Goal: Find specific page/section: Find specific page/section

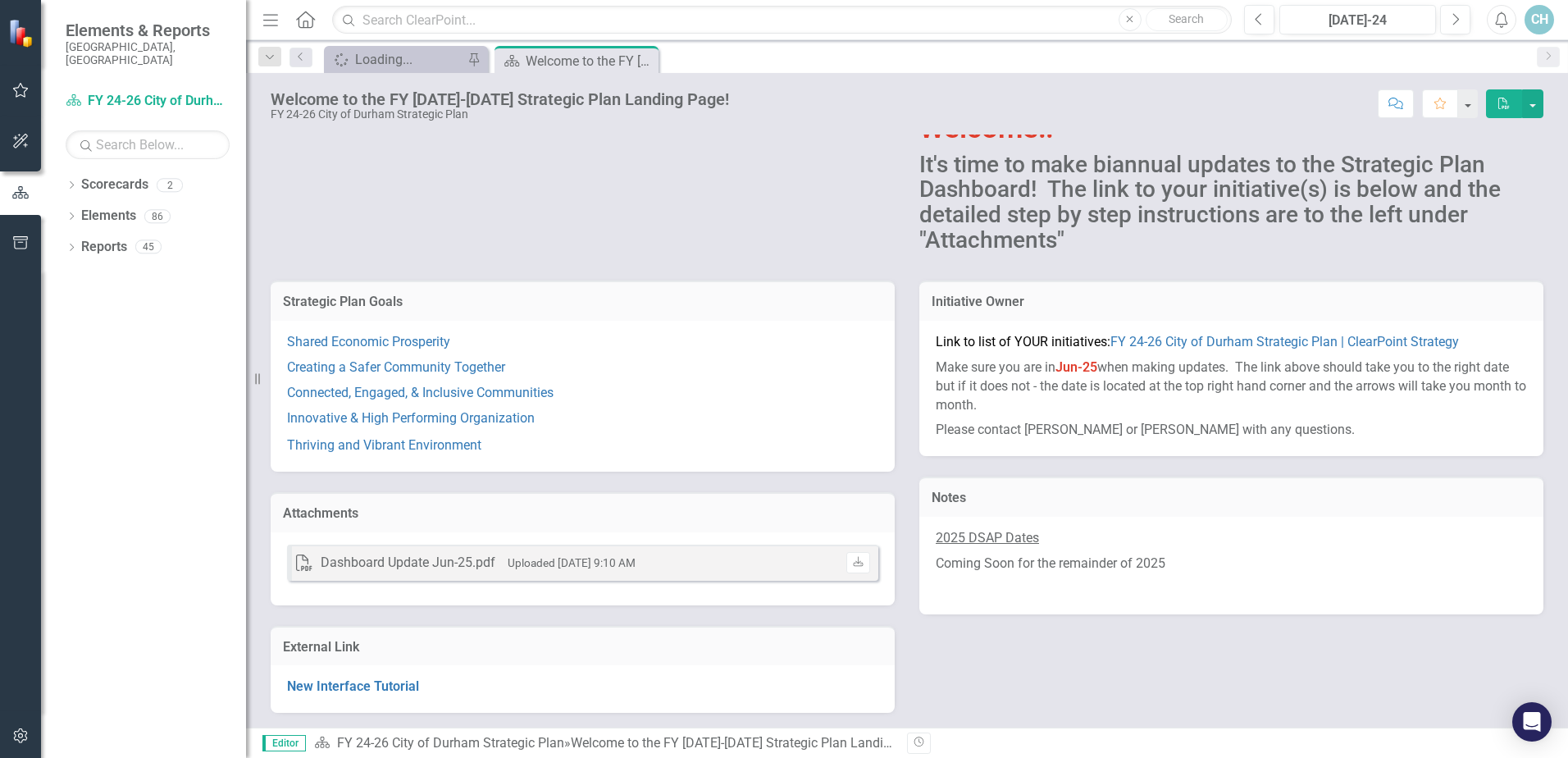
scroll to position [118, 0]
click at [77, 181] on div "Dropdown" at bounding box center [71, 187] width 12 height 14
click at [81, 211] on icon "Dropdown" at bounding box center [79, 215] width 12 height 10
click at [142, 238] on link "Environmental & Streets Services" at bounding box center [176, 247] width 140 height 19
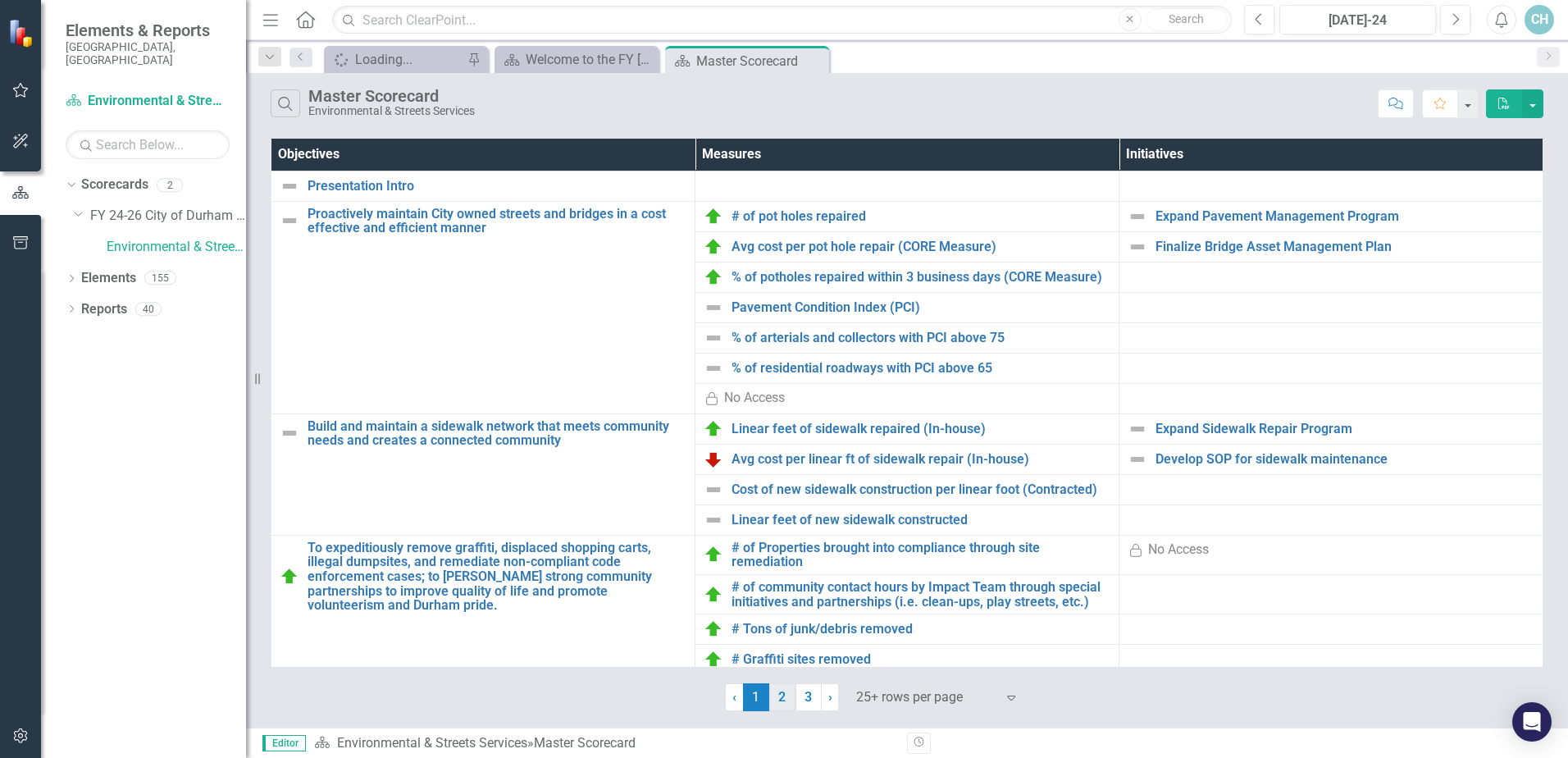
click at [790, 697] on link "2" at bounding box center [782, 697] width 26 height 28
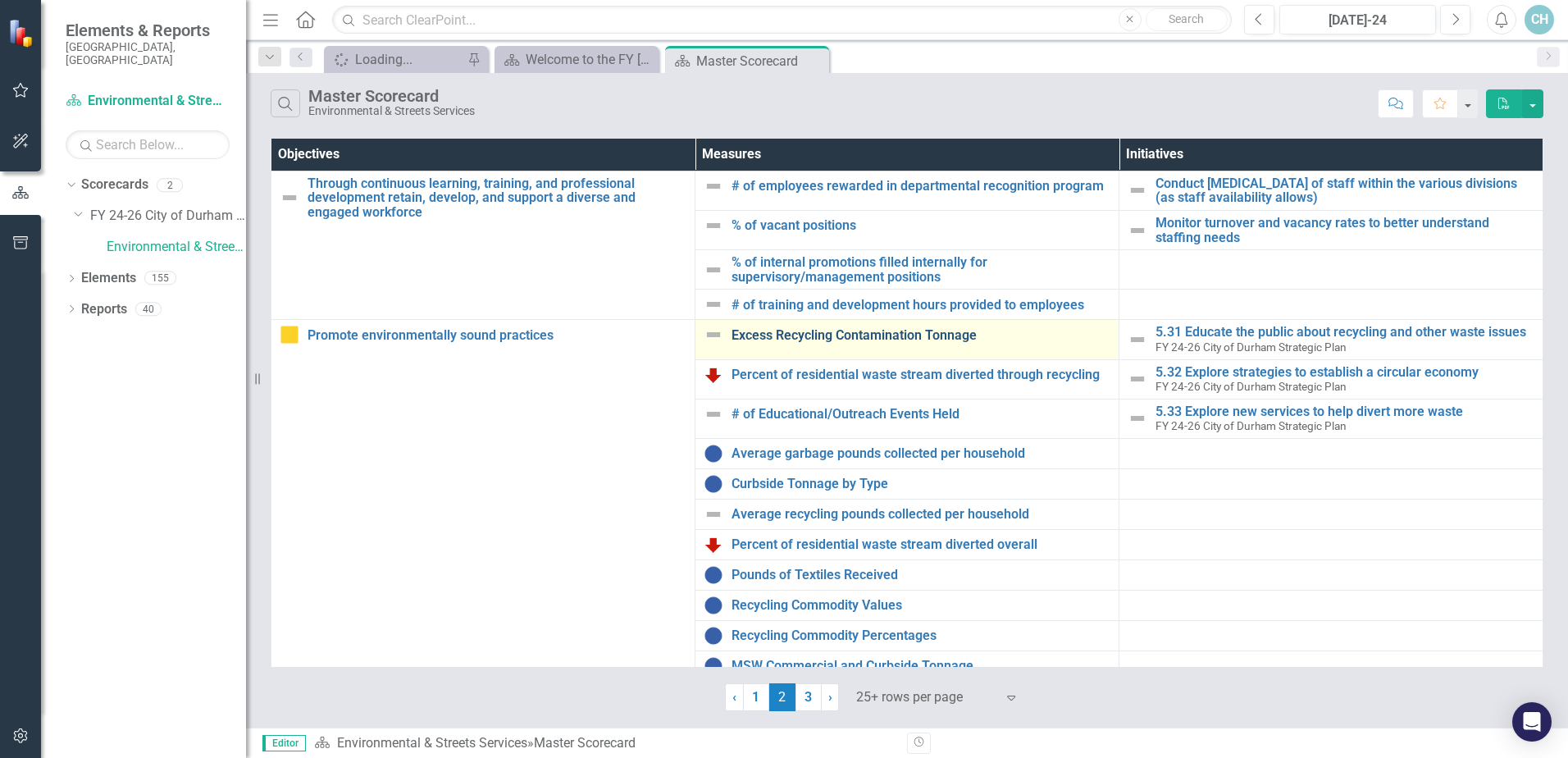
click at [805, 338] on link "Excess Recycling Contamination Tonnage" at bounding box center [920, 336] width 379 height 15
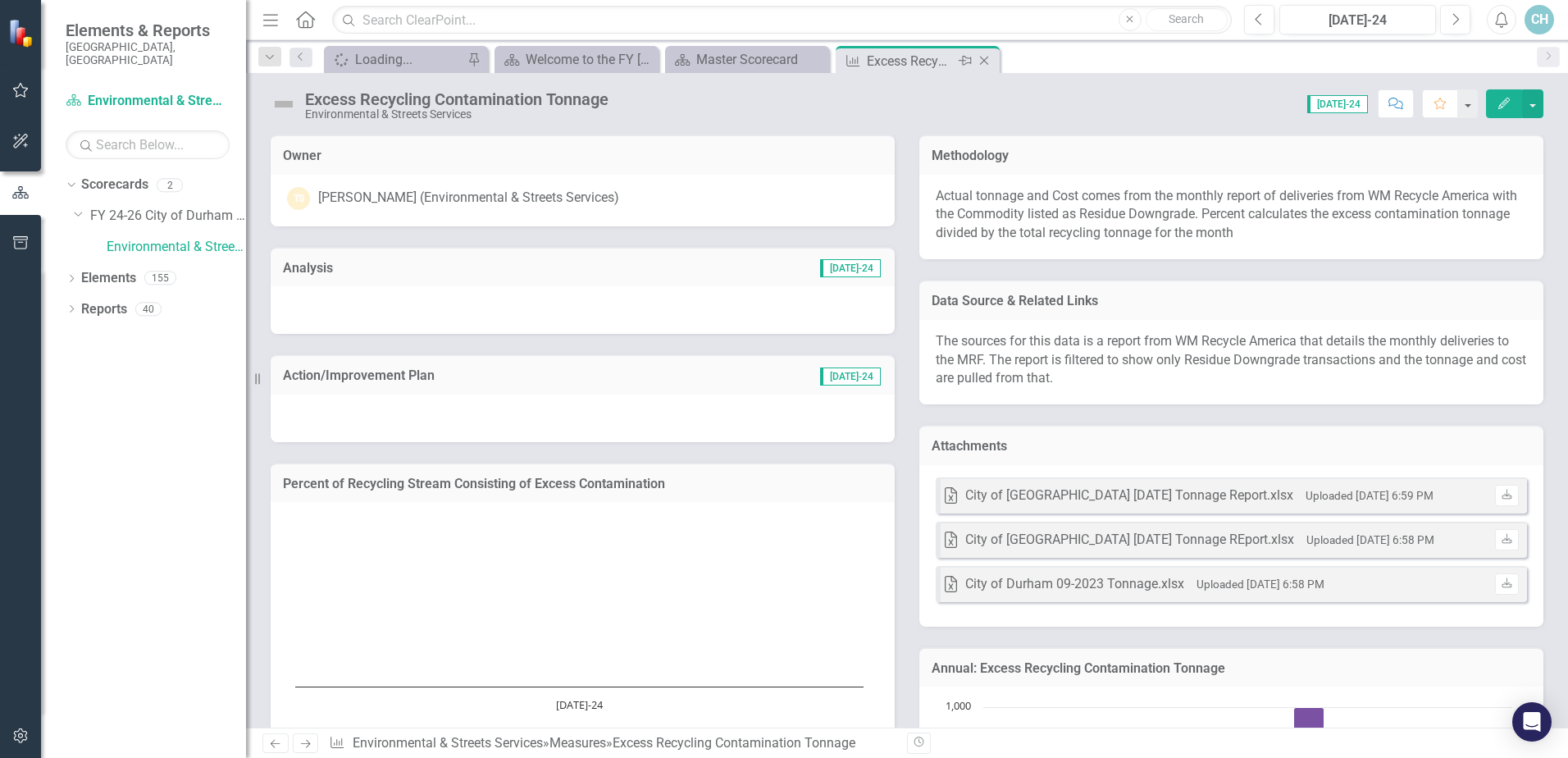
click at [984, 59] on icon "Close" at bounding box center [984, 60] width 16 height 13
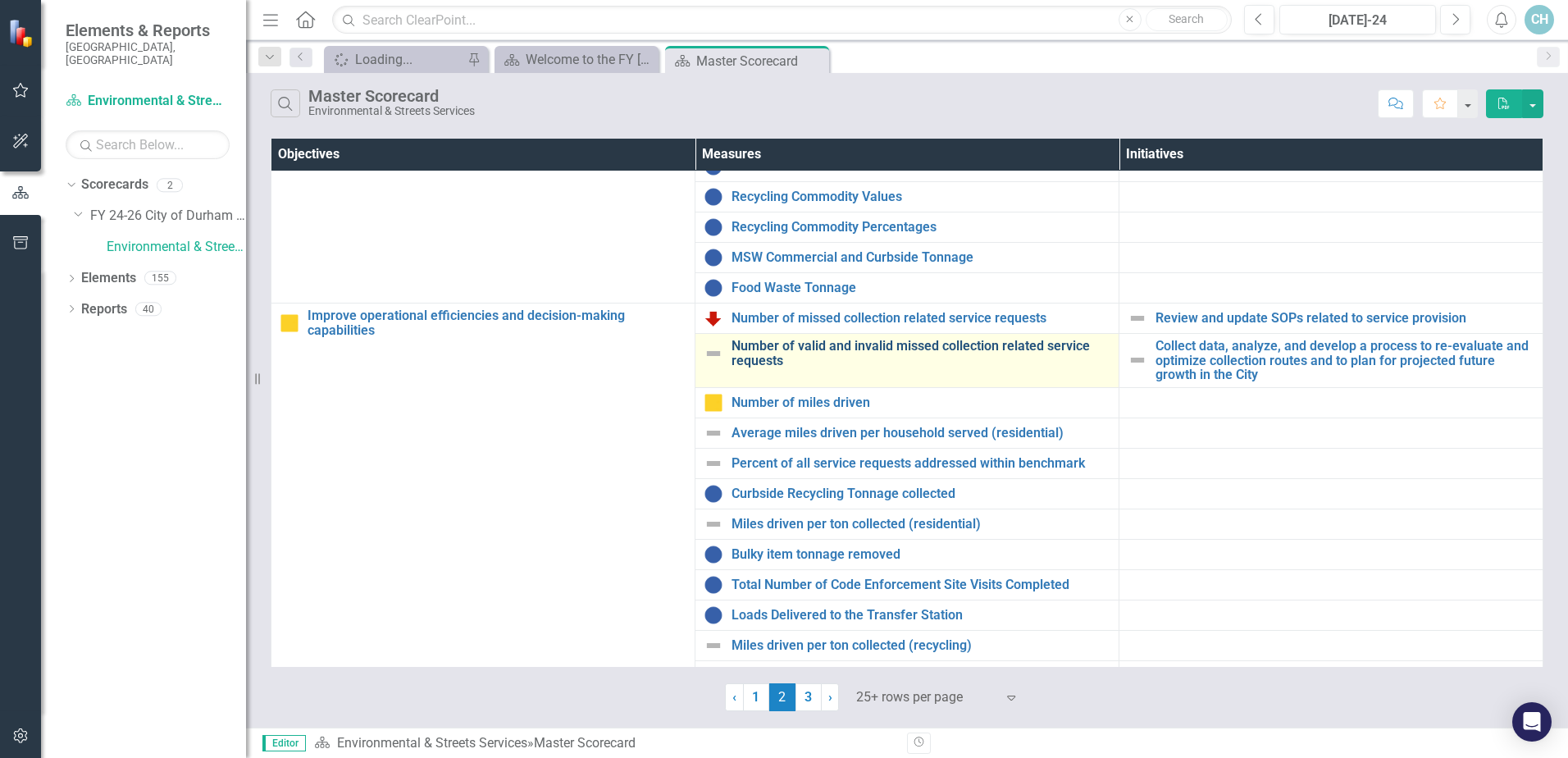
scroll to position [524, 0]
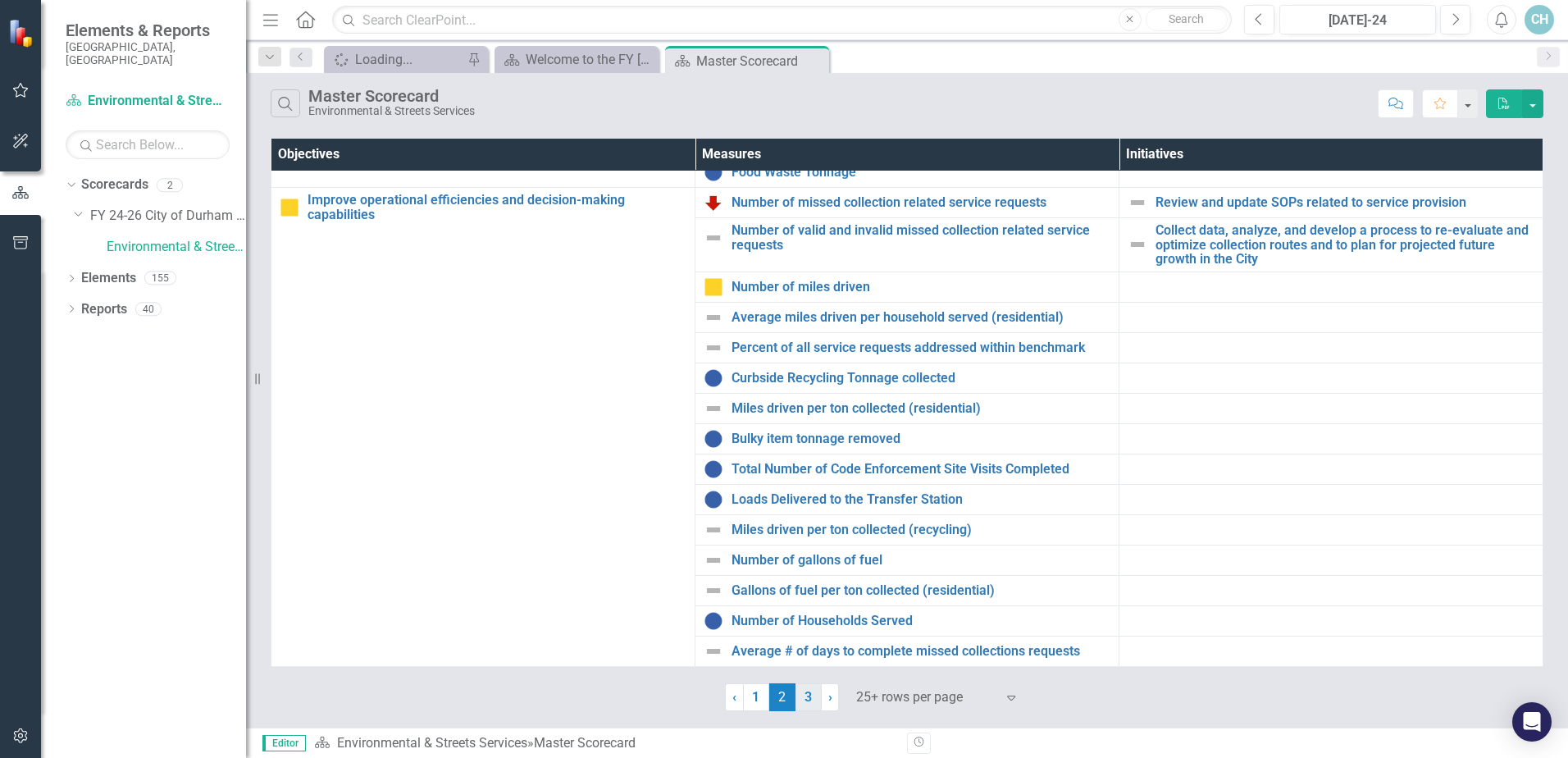
click at [812, 699] on link "3" at bounding box center [808, 697] width 26 height 28
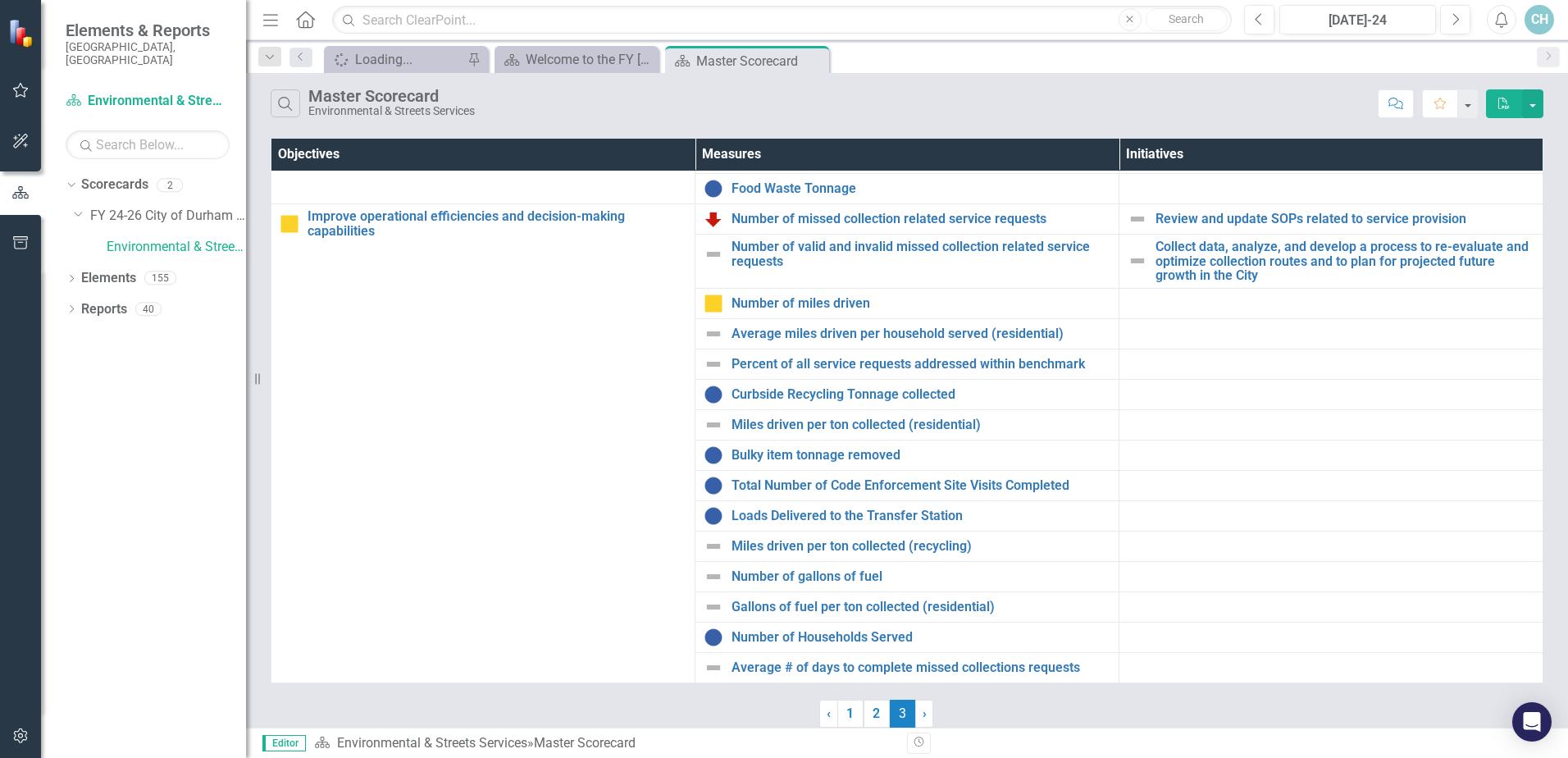
scroll to position [0, 0]
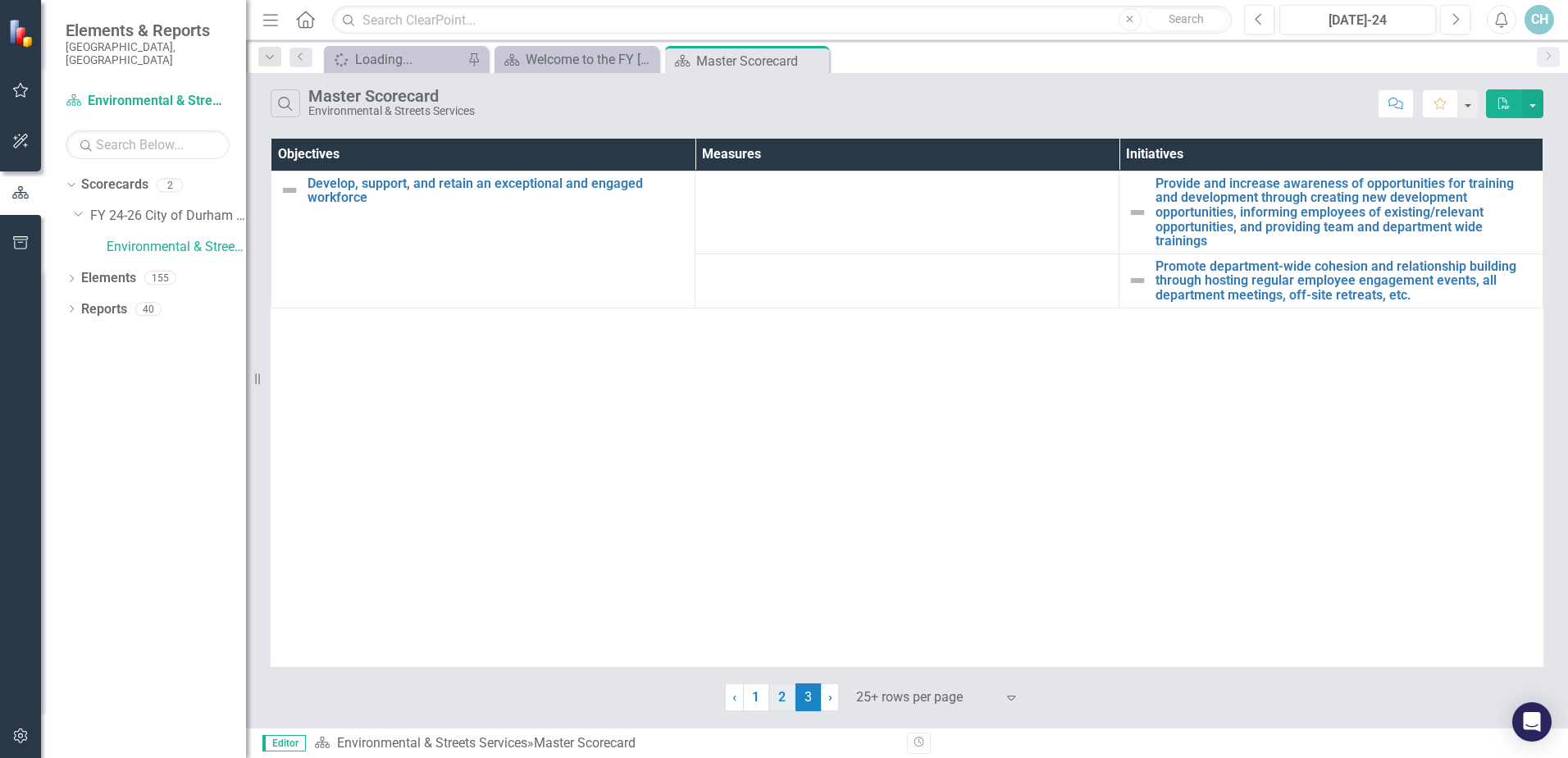
click at [778, 706] on link "2" at bounding box center [782, 697] width 26 height 28
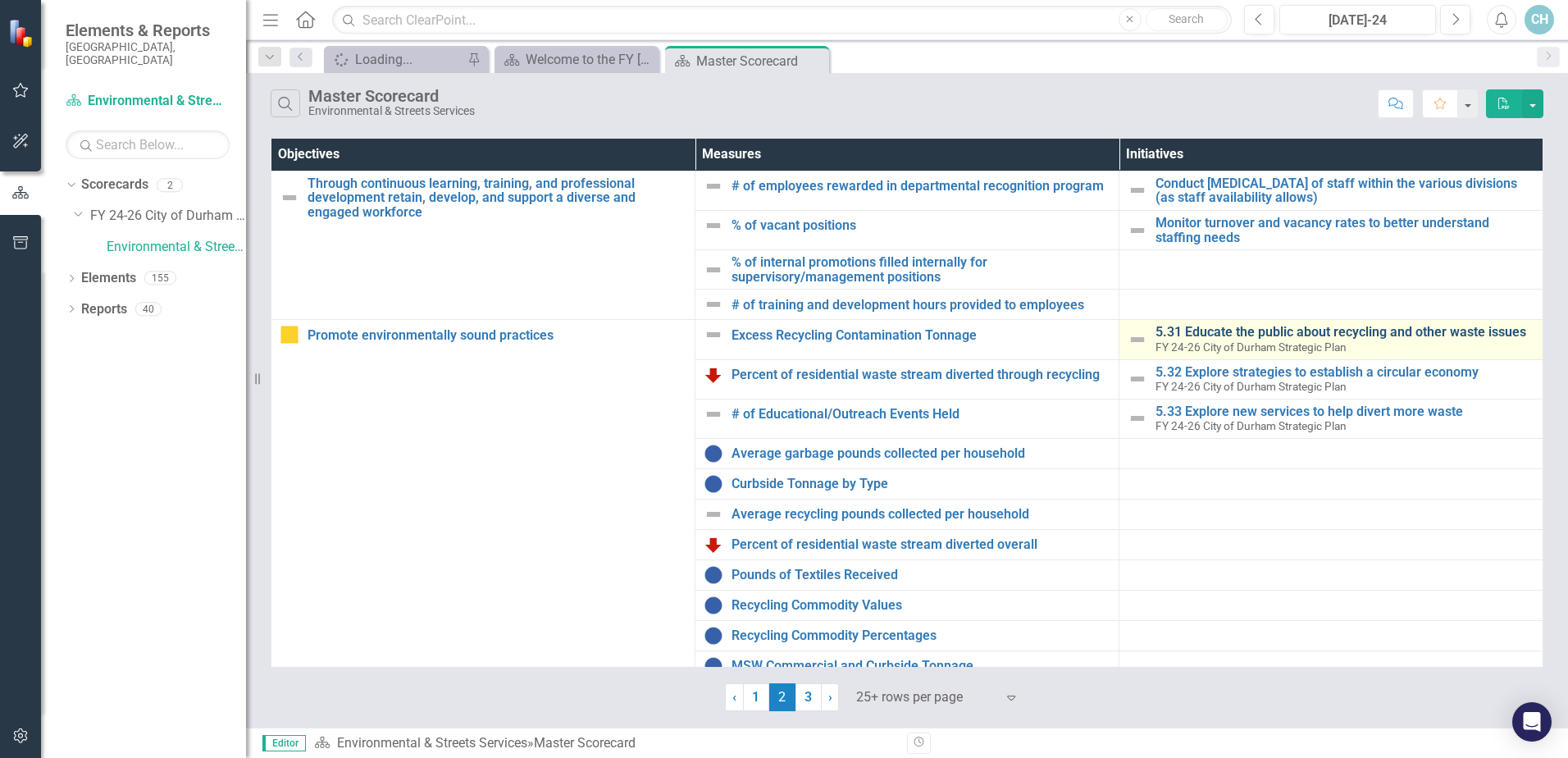
click at [1345, 338] on link "5.31 Educate the public about recycling and other waste issues" at bounding box center [1345, 332] width 379 height 15
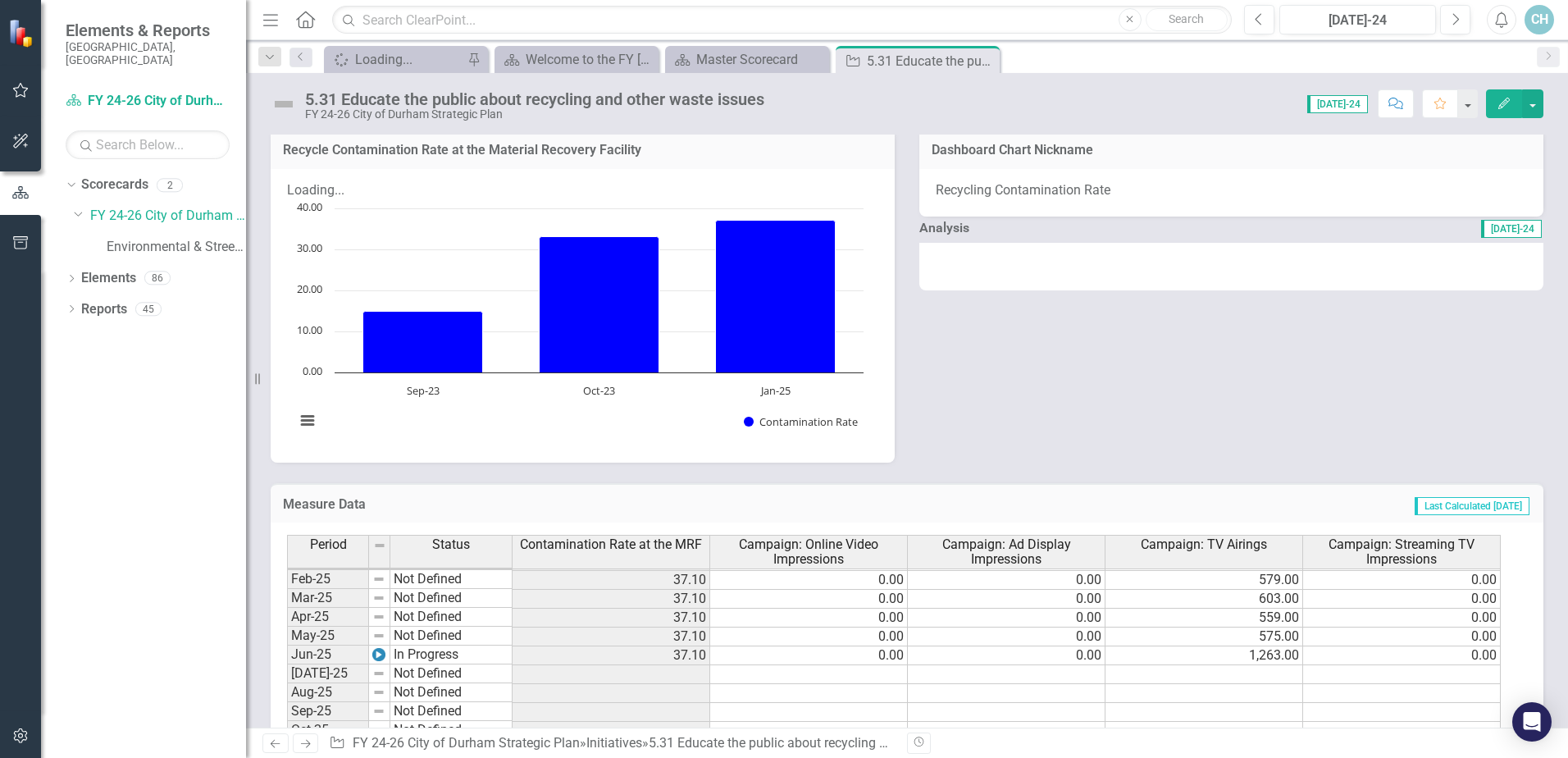
scroll to position [818, 0]
